Goal: Transaction & Acquisition: Purchase product/service

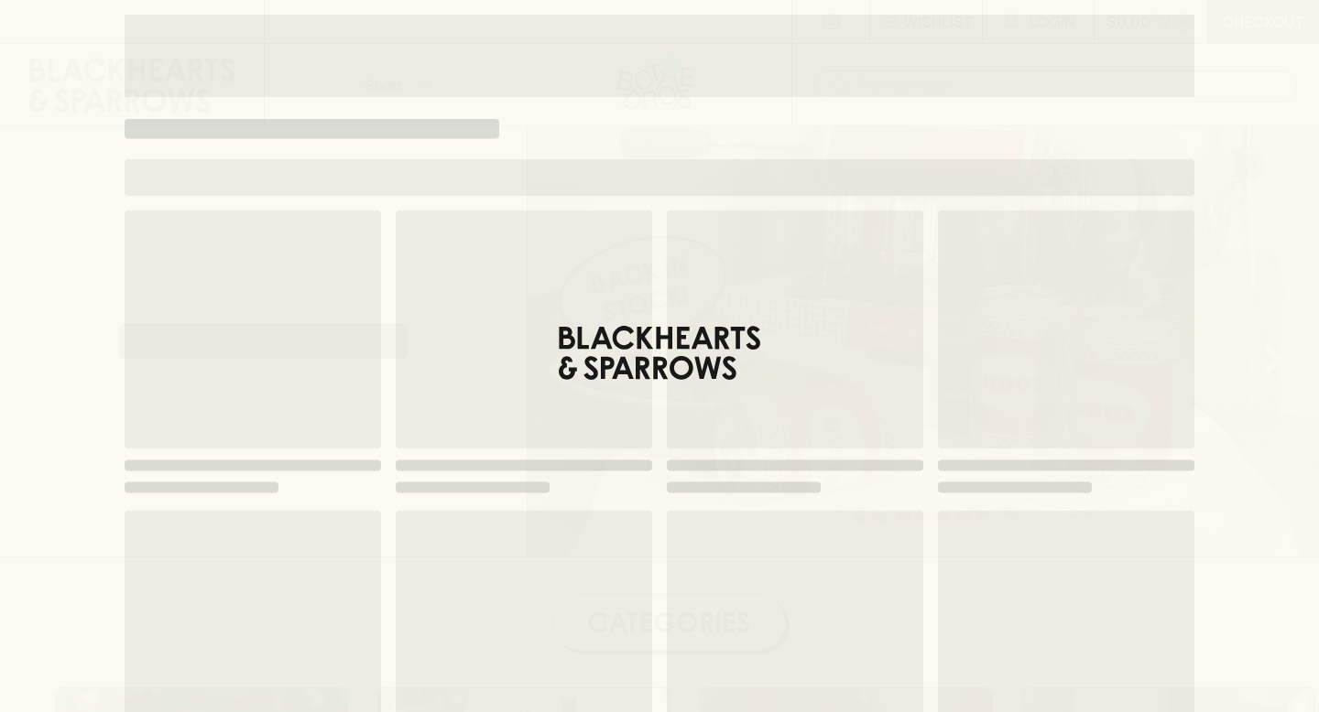
scroll to position [522, 0]
click at [666, 353] on div "Loading" at bounding box center [660, 504] width 1070 height 586
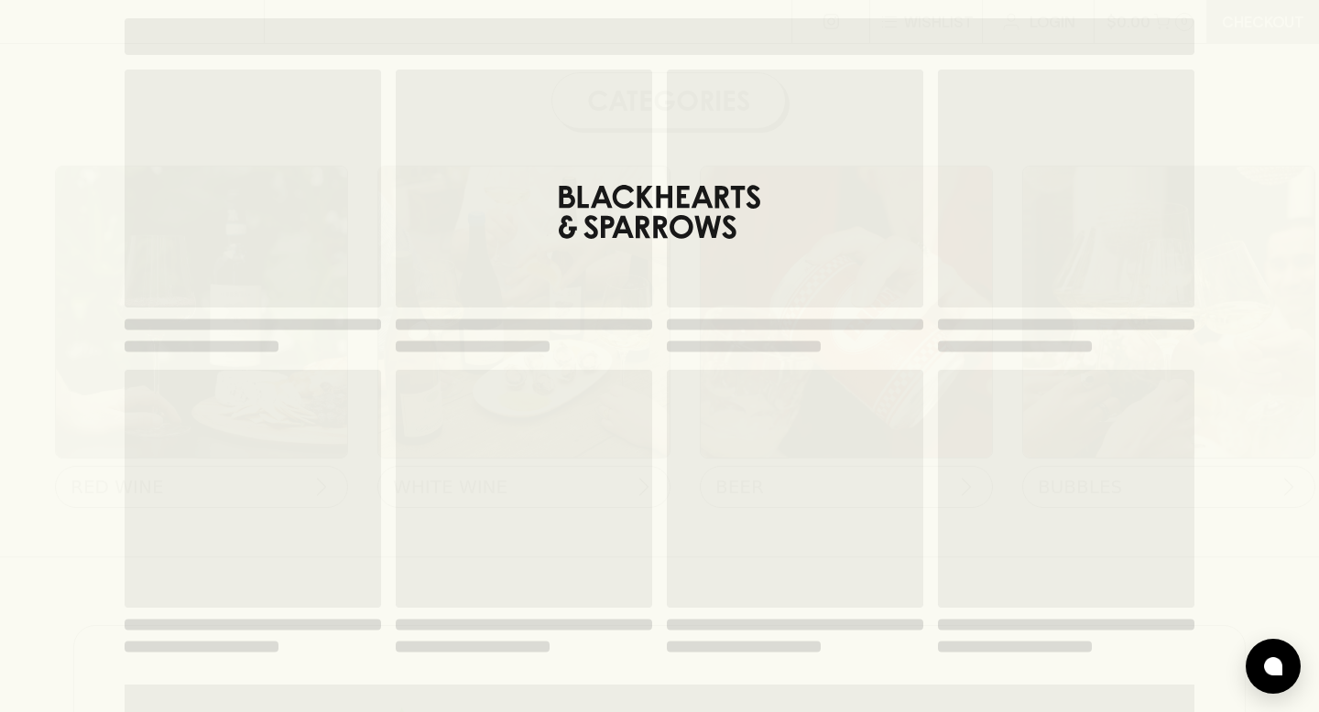
click at [650, 219] on img at bounding box center [523, 312] width 291 height 291
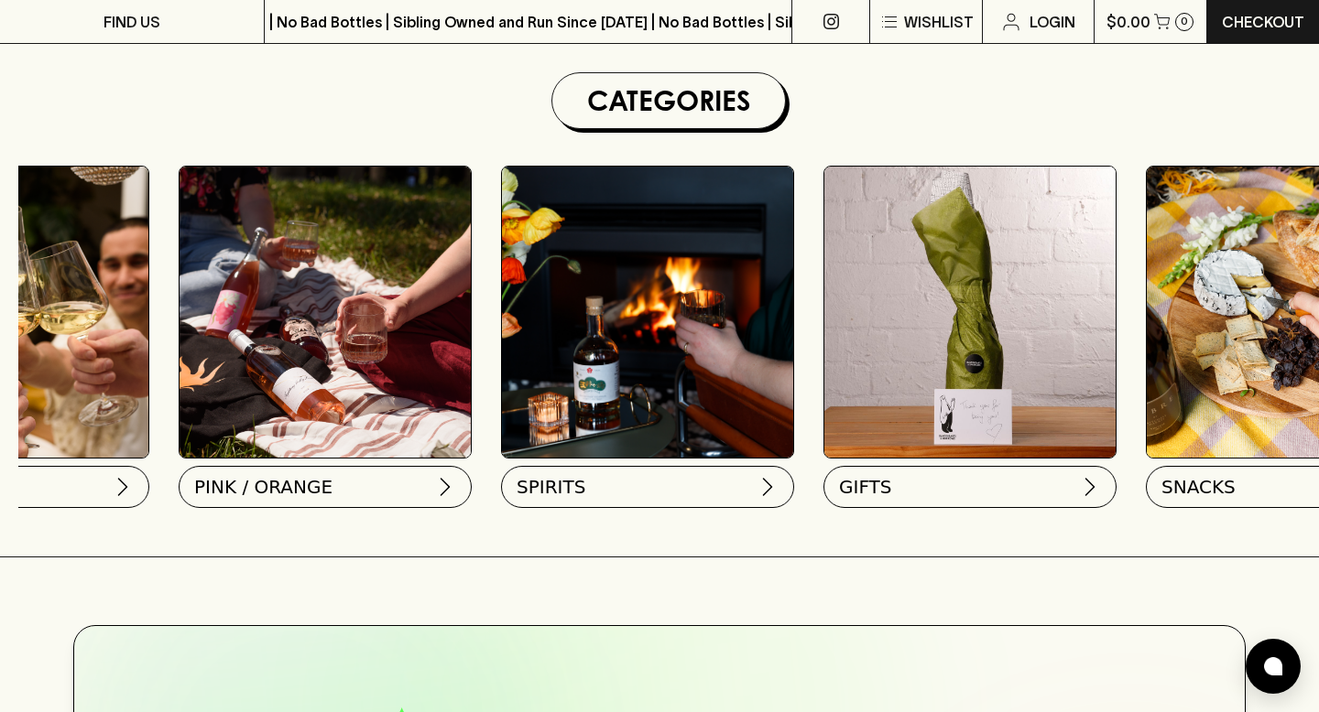
scroll to position [0, 1145]
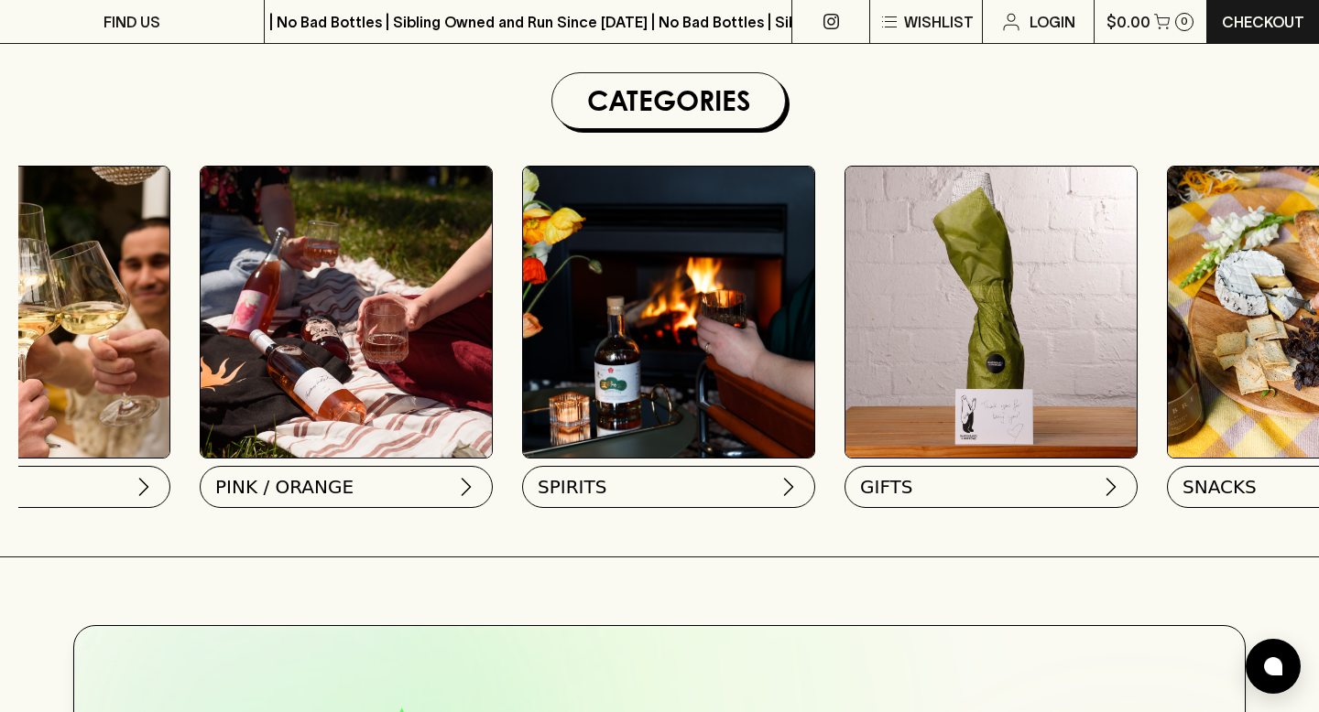
click at [655, 434] on img at bounding box center [668, 312] width 291 height 291
click at [667, 479] on button "SPIRITS" at bounding box center [666, 483] width 293 height 42
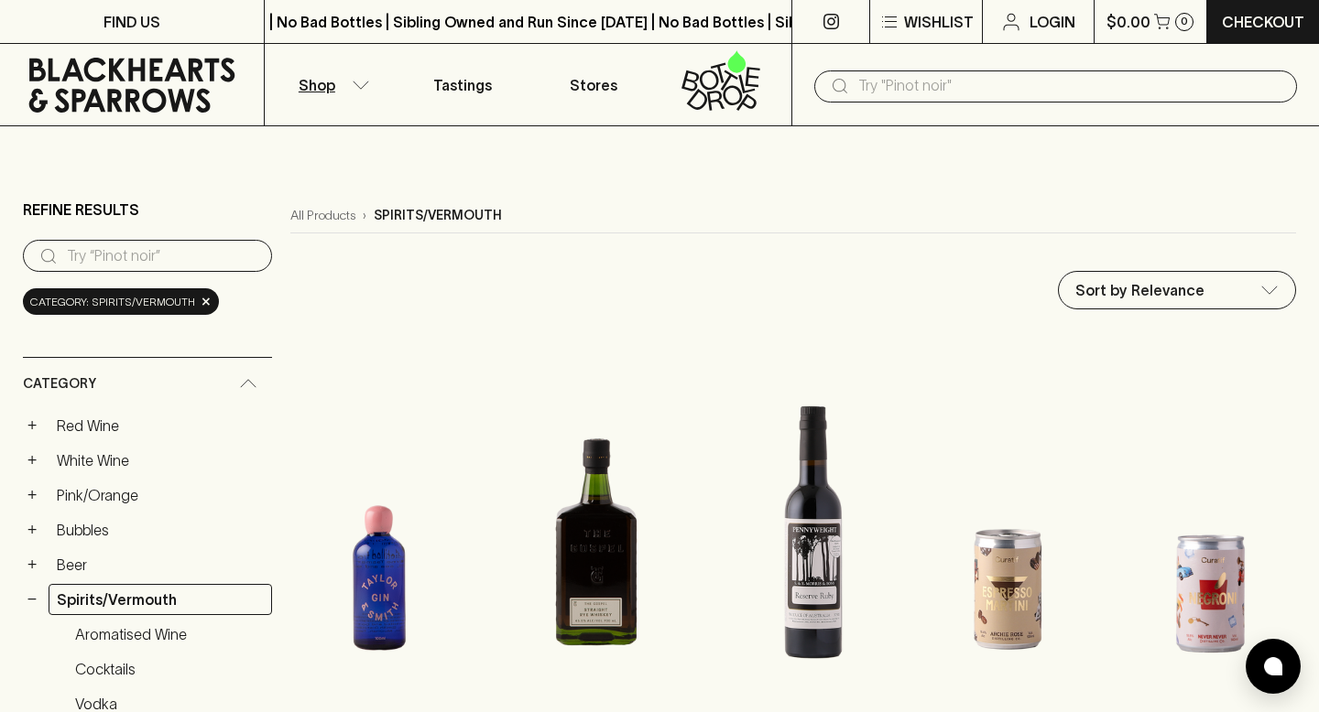
click at [880, 81] on input "text" at bounding box center [1070, 85] width 424 height 29
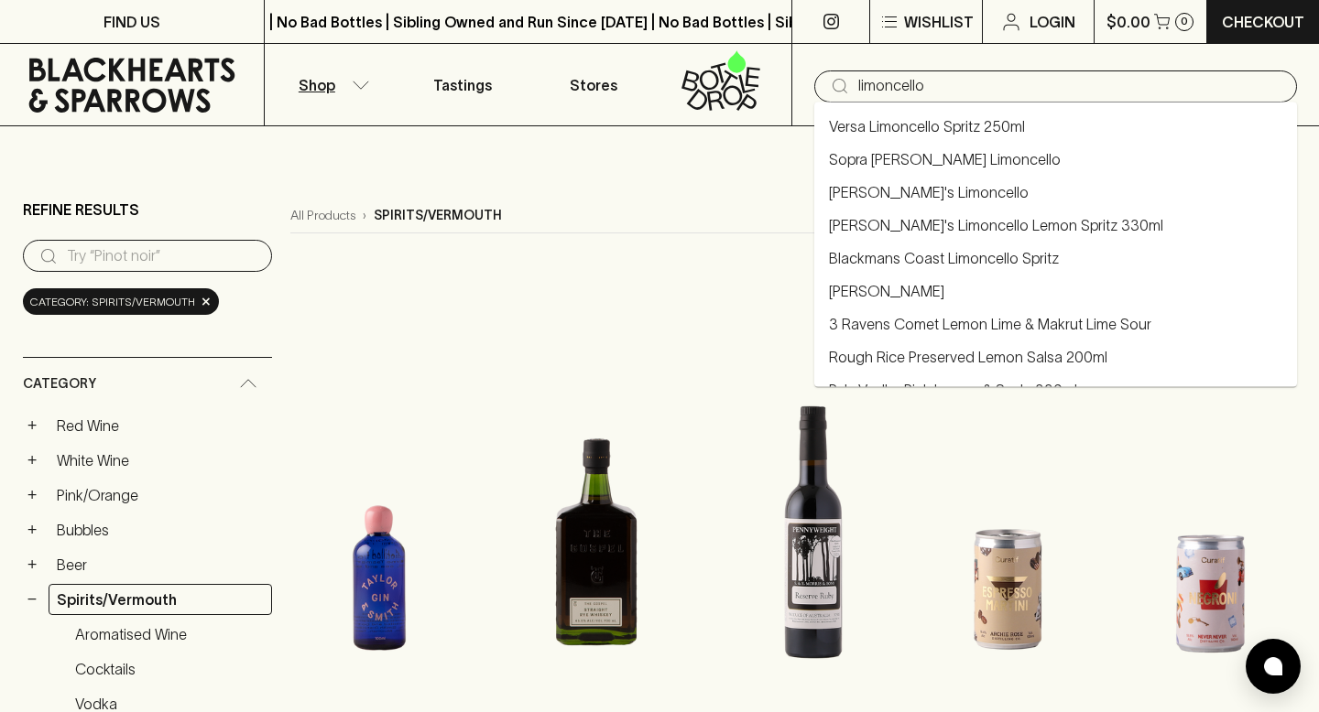
type input "limoncello"
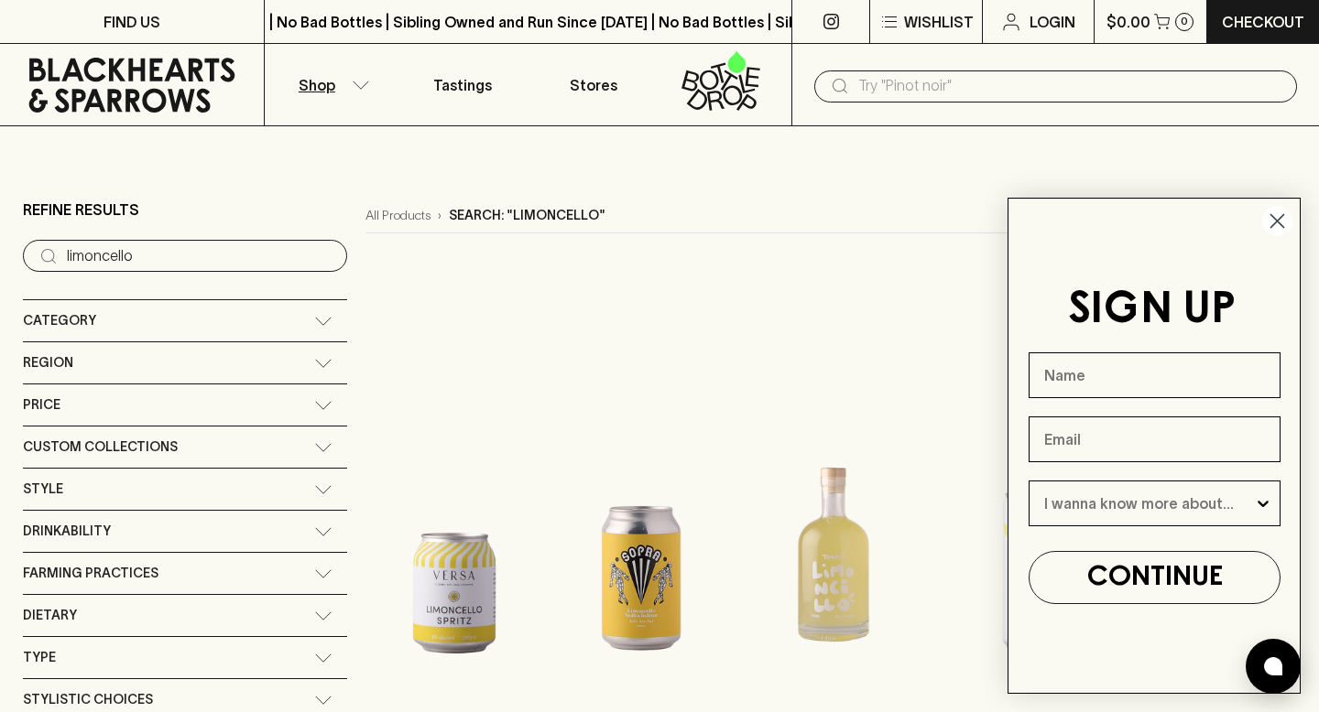
click at [1280, 216] on icon "Close dialog" at bounding box center [1277, 221] width 13 height 13
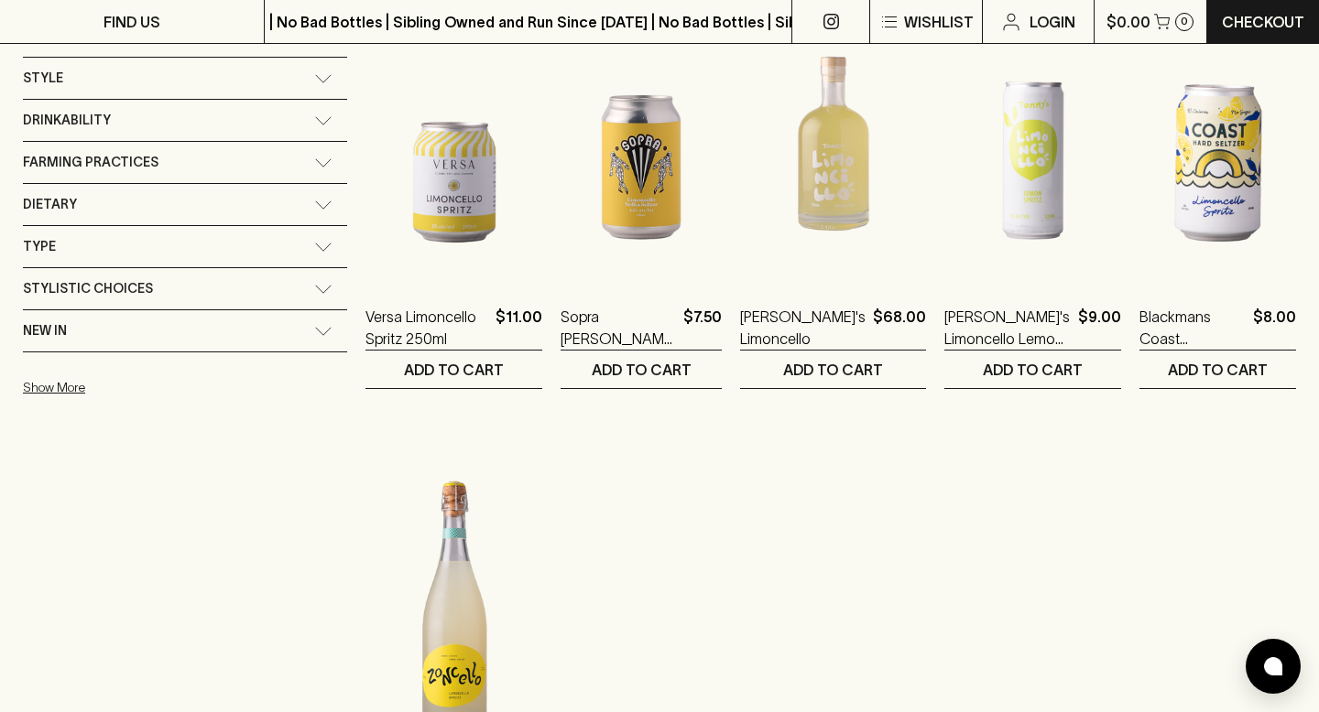
scroll to position [408, 0]
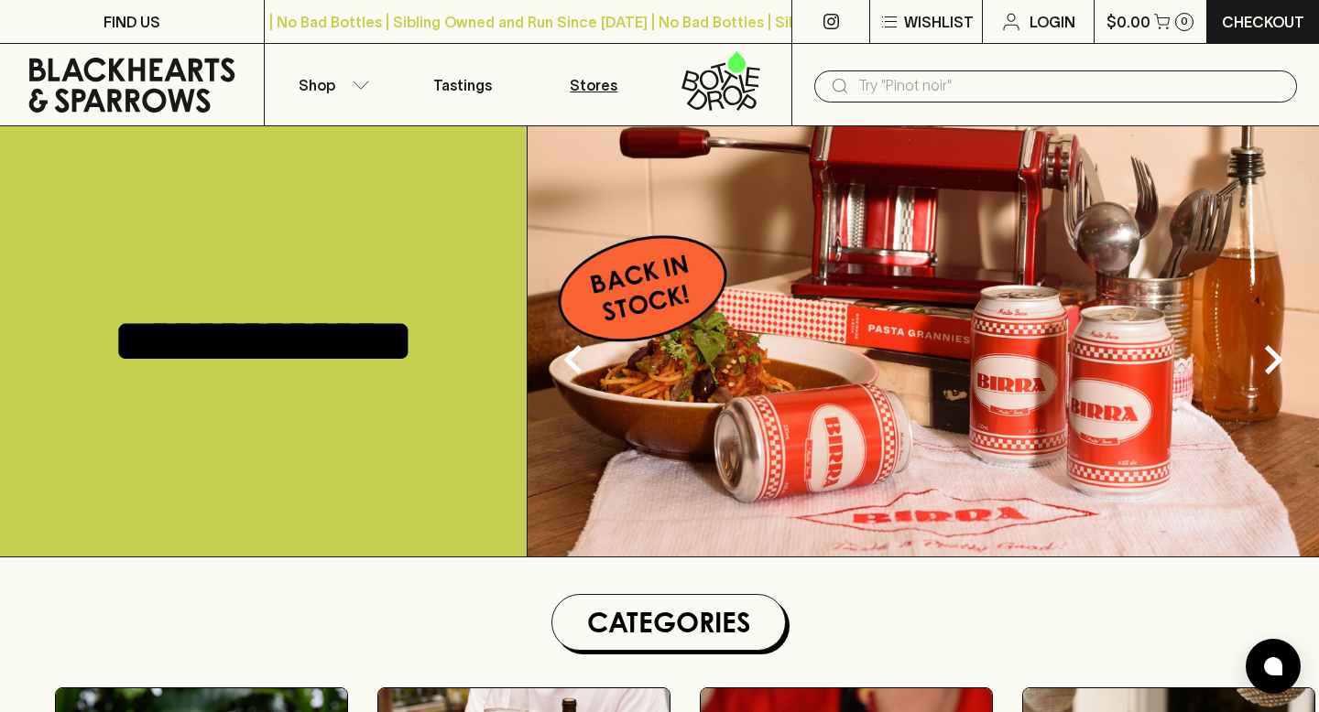
click at [579, 90] on p "Stores" at bounding box center [594, 85] width 48 height 22
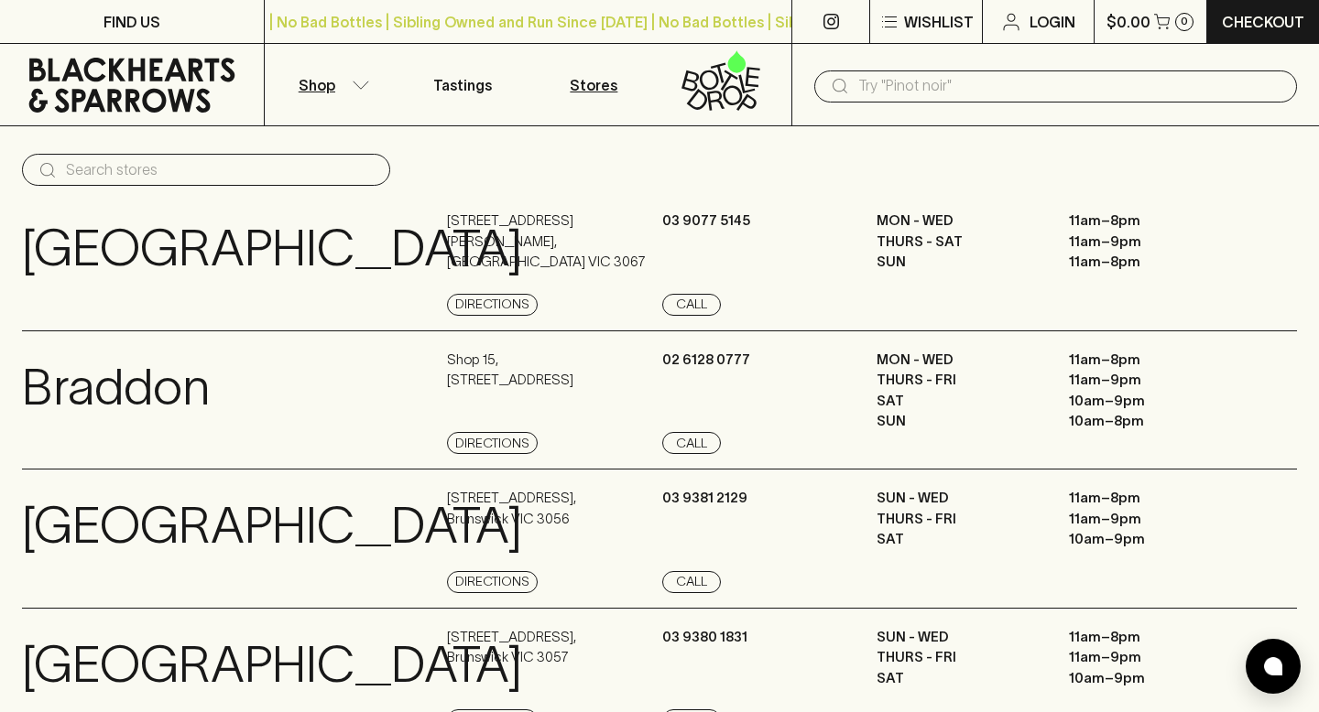
click at [330, 84] on p "Shop" at bounding box center [317, 85] width 37 height 22
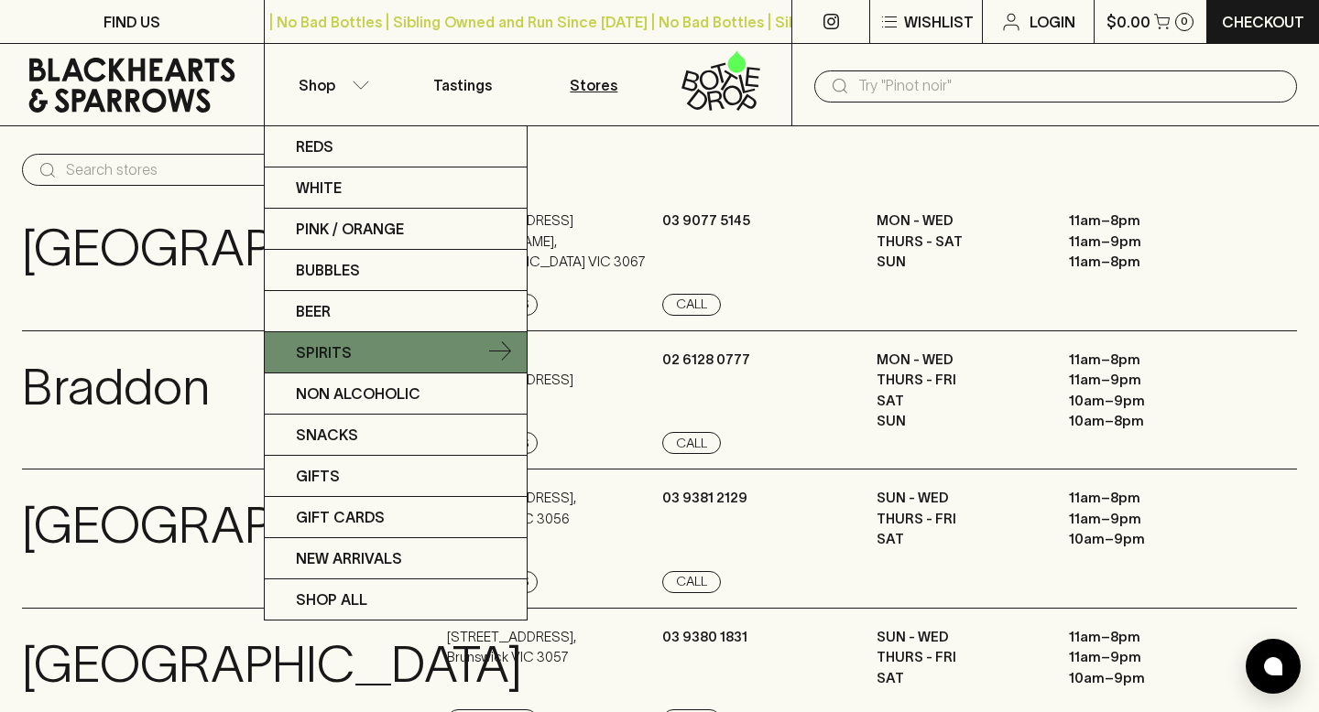
click at [327, 357] on p "Spirits" at bounding box center [324, 353] width 56 height 22
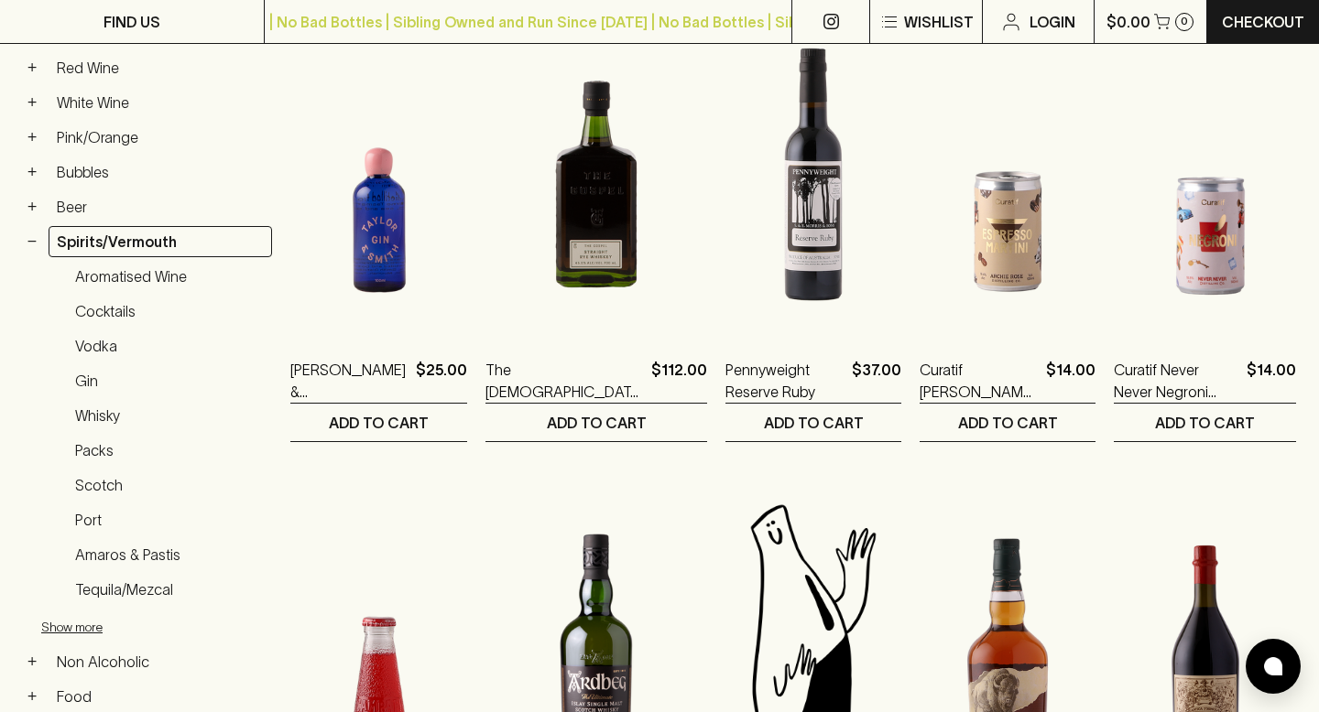
scroll to position [1420, 0]
